Goal: Find specific page/section: Find specific page/section

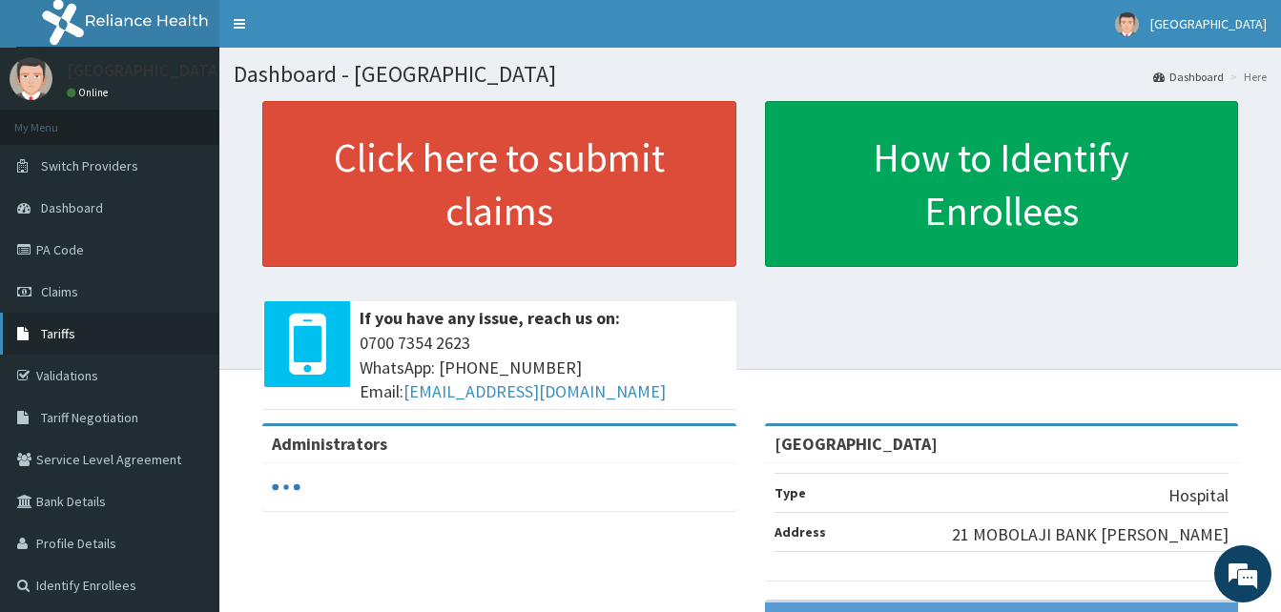
click at [65, 325] on span "Tariffs" at bounding box center [58, 333] width 34 height 17
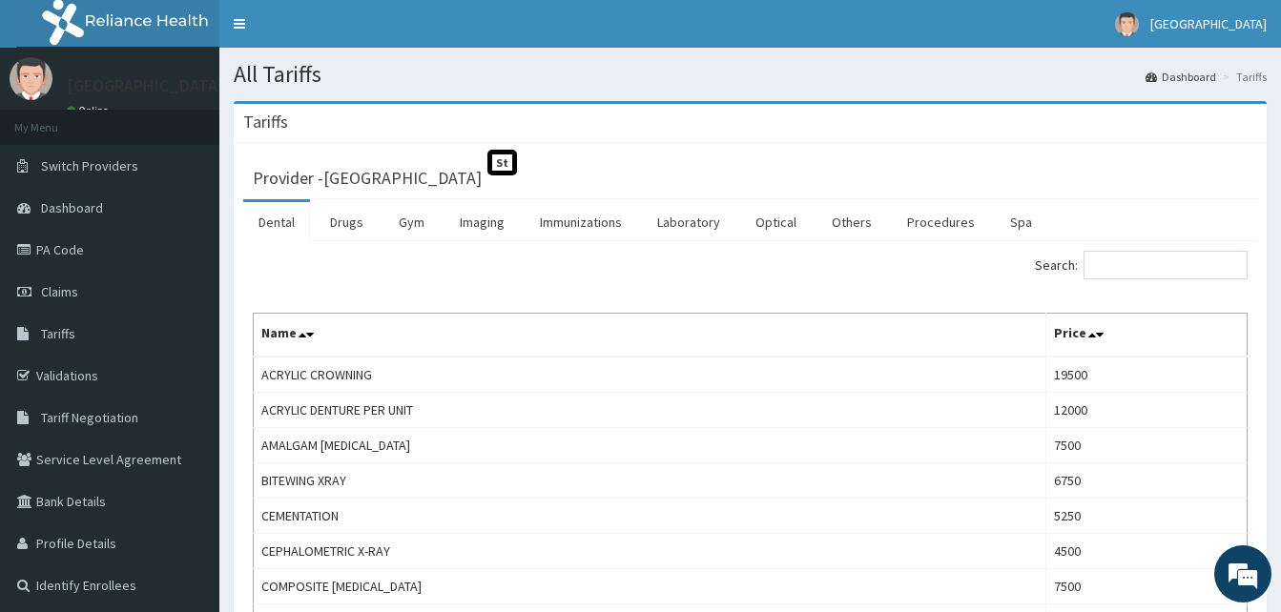
drag, startPoint x: 940, startPoint y: 221, endPoint x: 1038, endPoint y: 244, distance: 99.9
click at [940, 220] on link "Procedures" at bounding box center [941, 222] width 98 height 40
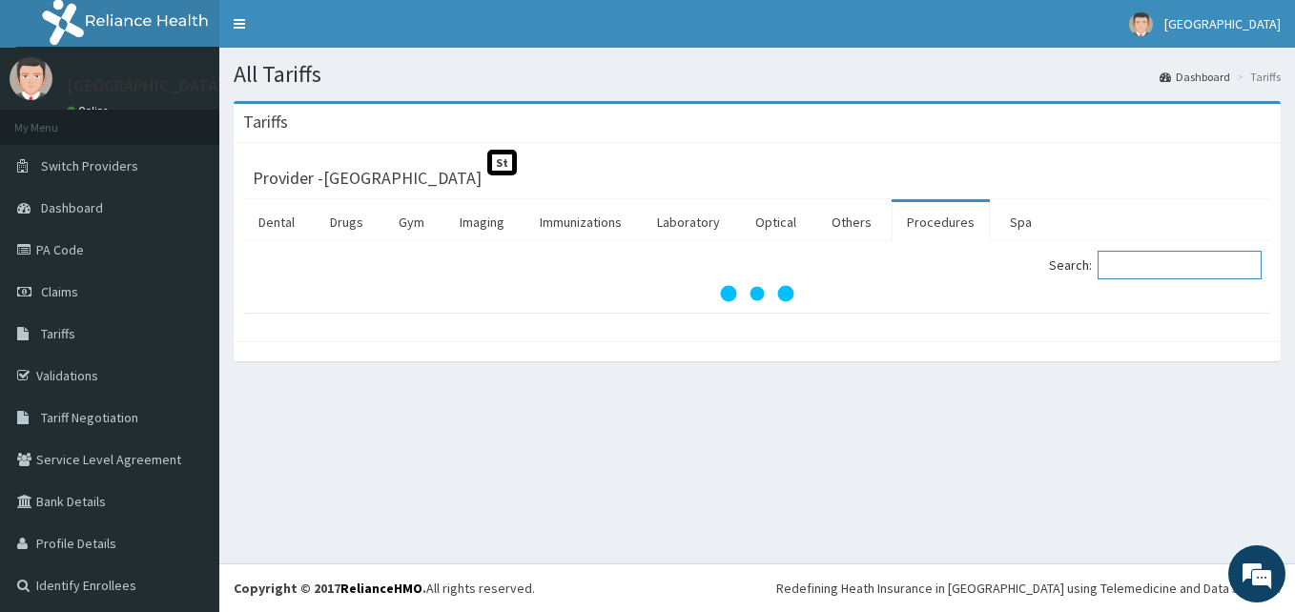
click at [1110, 257] on input "Search:" at bounding box center [1180, 265] width 164 height 29
type input "i"
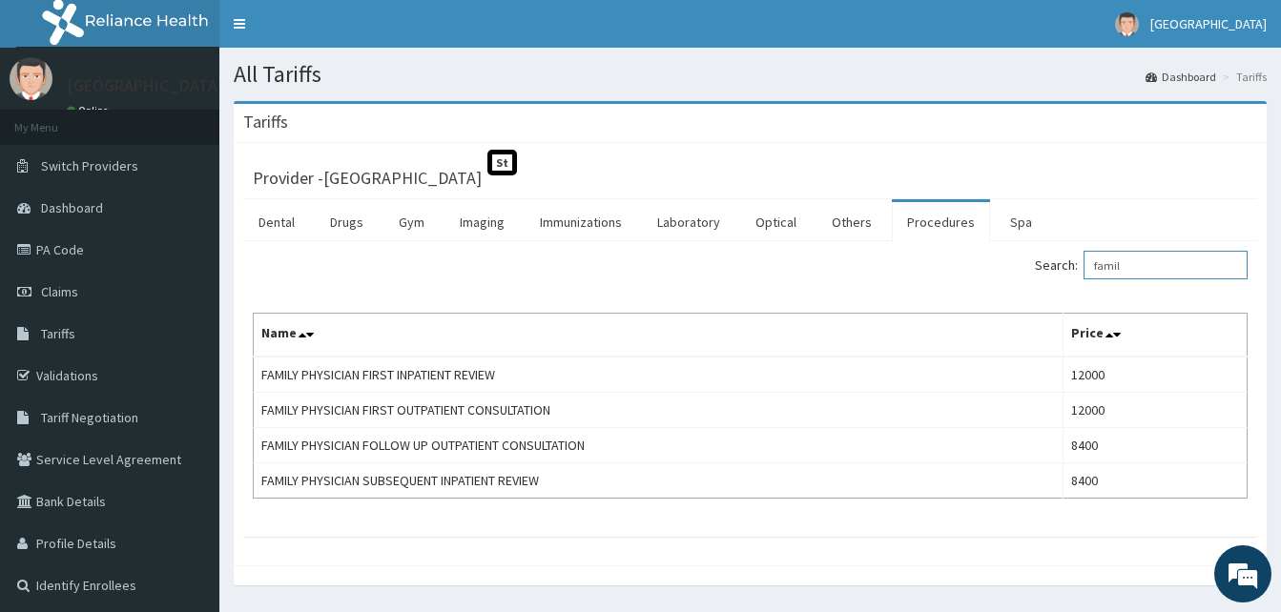
type input "famil"
click at [53, 255] on link "PA Code" at bounding box center [109, 250] width 219 height 42
